Goal: Task Accomplishment & Management: Manage account settings

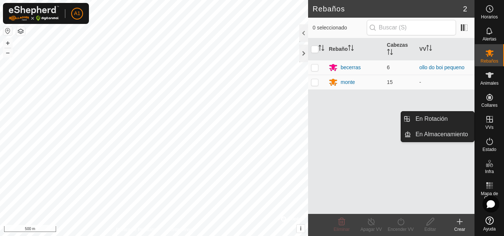
click at [486, 120] on icon at bounding box center [489, 119] width 9 height 9
click at [449, 136] on link "En Almacenamiento" at bounding box center [442, 134] width 63 height 15
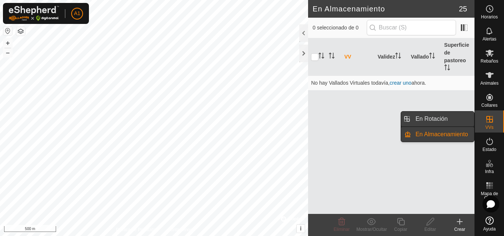
click at [449, 121] on link "En Rotación" at bounding box center [442, 119] width 63 height 15
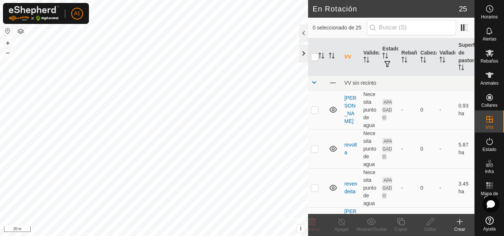
checkbox input "true"
click at [427, 224] on icon at bounding box center [429, 221] width 7 height 7
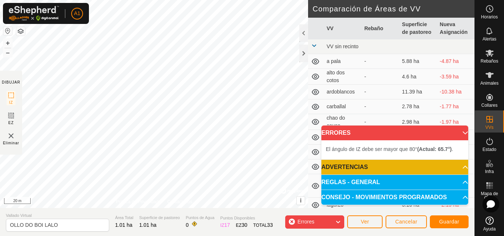
click at [237, 165] on div "El [PERSON_NAME] de IZ debe ser mayor que 80° (Actual: 65.7°) . + – ⇧ i © Mapbo…" at bounding box center [154, 104] width 308 height 208
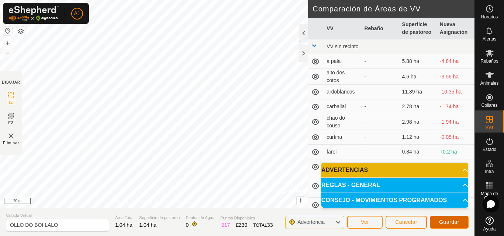
click at [443, 219] on button "Guardar" at bounding box center [449, 222] width 39 height 13
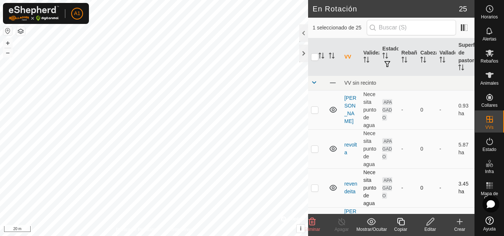
checkbox input "true"
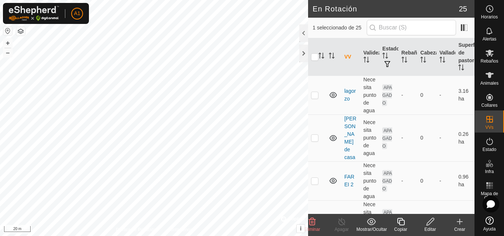
scroll to position [627, 0]
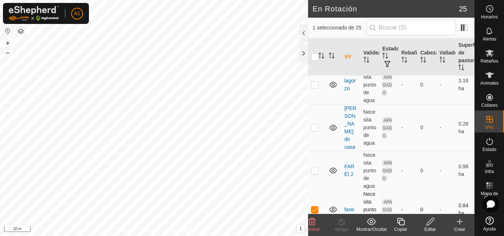
click at [314, 207] on p-checkbox at bounding box center [314, 210] width 7 height 6
checkbox input "true"
click at [427, 222] on icon at bounding box center [429, 222] width 9 height 9
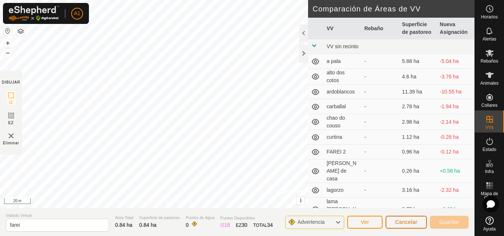
click at [399, 219] on button "Cancelar" at bounding box center [405, 222] width 41 height 13
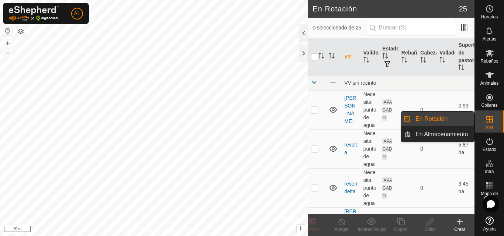
click at [431, 118] on link "En Rotación" at bounding box center [442, 119] width 63 height 15
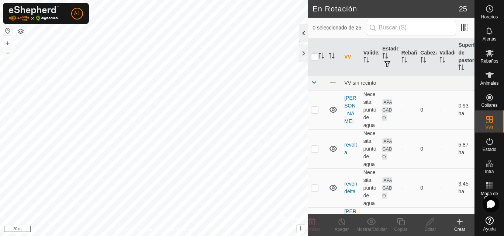
click at [301, 29] on div at bounding box center [303, 33] width 9 height 18
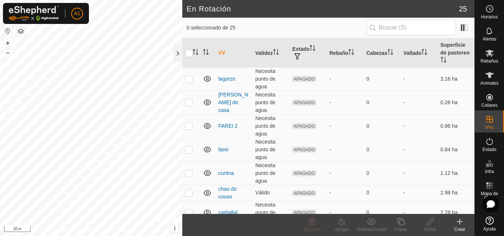
scroll to position [369, 0]
click at [191, 146] on p-checkbox at bounding box center [188, 149] width 7 height 6
checkbox input "true"
click at [427, 221] on icon at bounding box center [429, 222] width 9 height 9
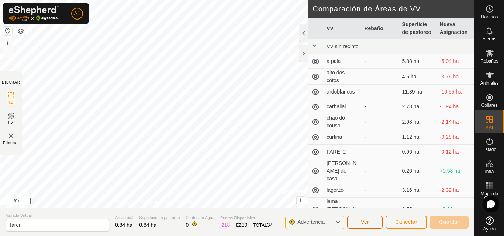
click at [367, 221] on span "Ver" at bounding box center [365, 222] width 8 height 6
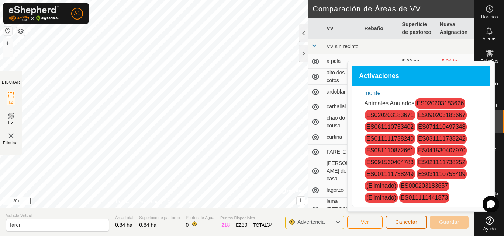
click at [403, 220] on span "Cancelar" at bounding box center [406, 222] width 22 height 6
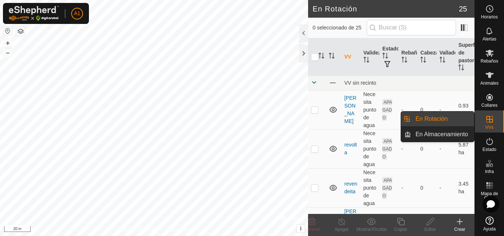
click at [445, 118] on link "En Rotación" at bounding box center [442, 119] width 63 height 15
click at [436, 132] on link "En Almacenamiento" at bounding box center [442, 134] width 63 height 15
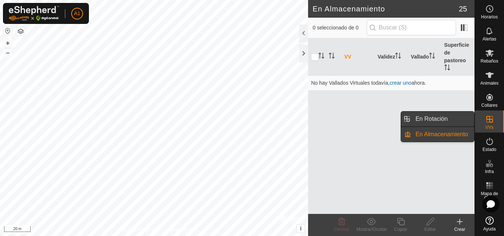
click at [432, 119] on link "En Rotación" at bounding box center [442, 119] width 63 height 15
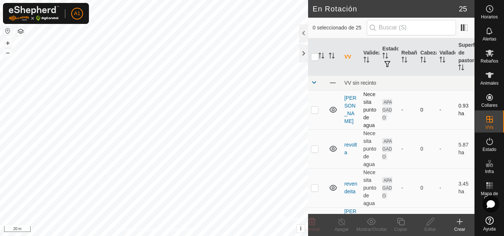
checkbox input "true"
checkbox input "false"
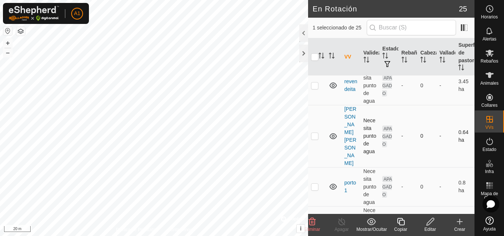
scroll to position [147, 0]
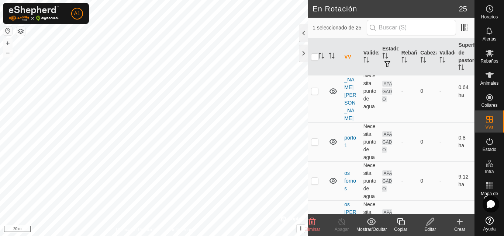
checkbox input "false"
checkbox input "true"
